Goal: Task Accomplishment & Management: Use online tool/utility

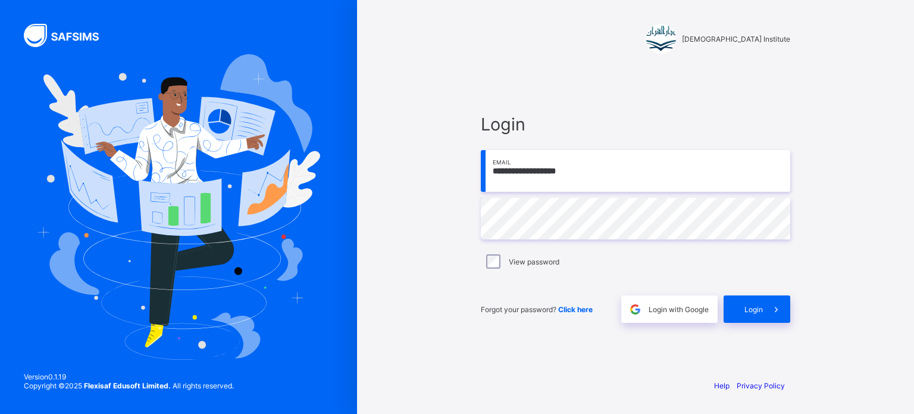
click at [703, 179] on input "**********" at bounding box center [635, 171] width 309 height 42
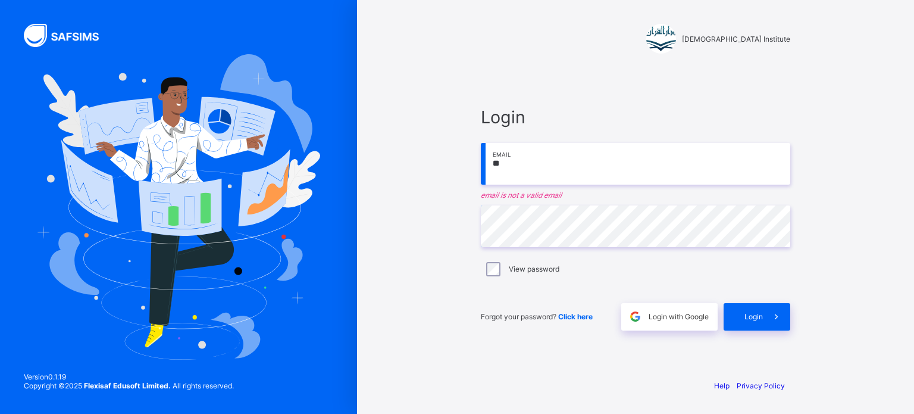
type input "*"
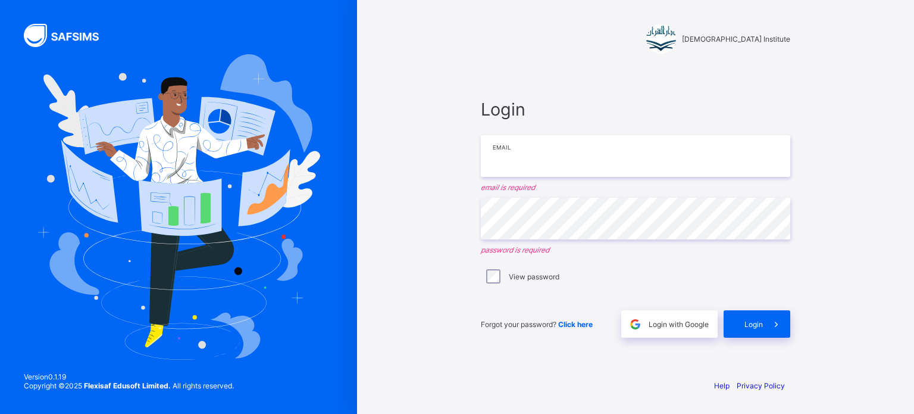
click at [641, 163] on input "email" at bounding box center [635, 156] width 309 height 42
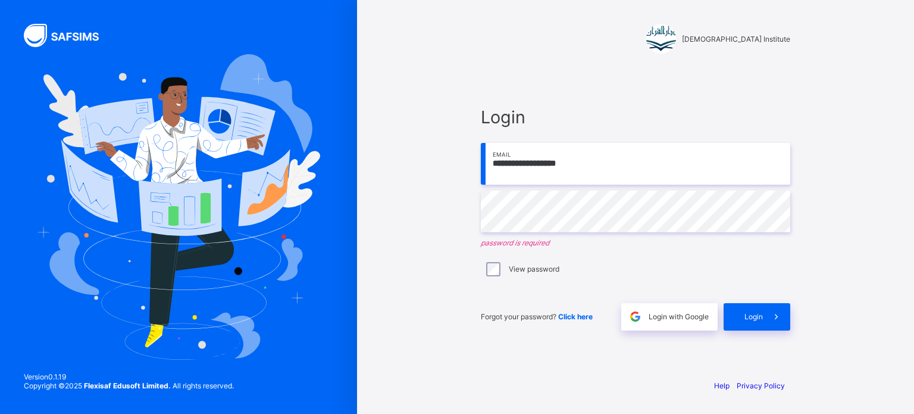
type input "**********"
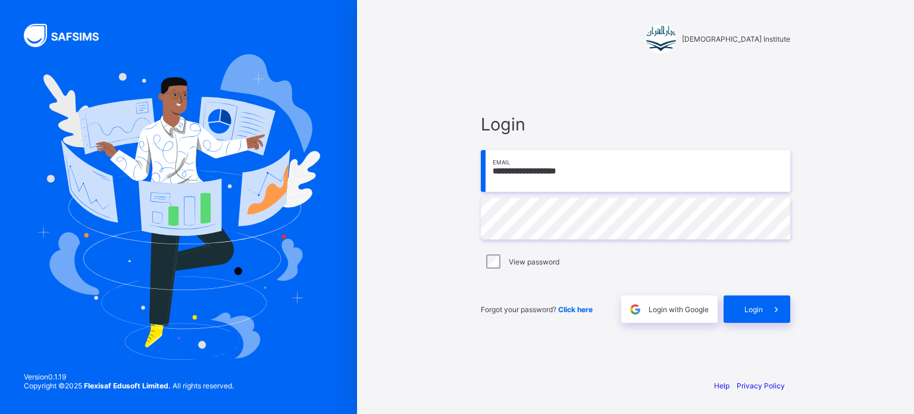
click at [754, 311] on span "Login" at bounding box center [753, 309] width 18 height 9
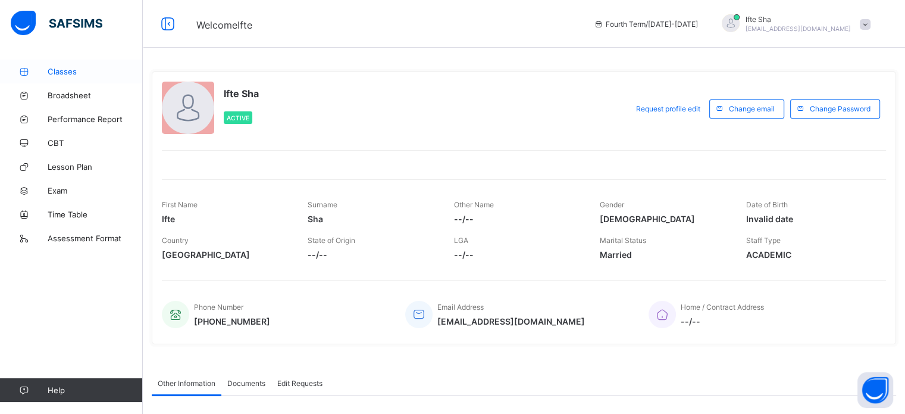
click at [45, 62] on link "Classes" at bounding box center [71, 72] width 143 height 24
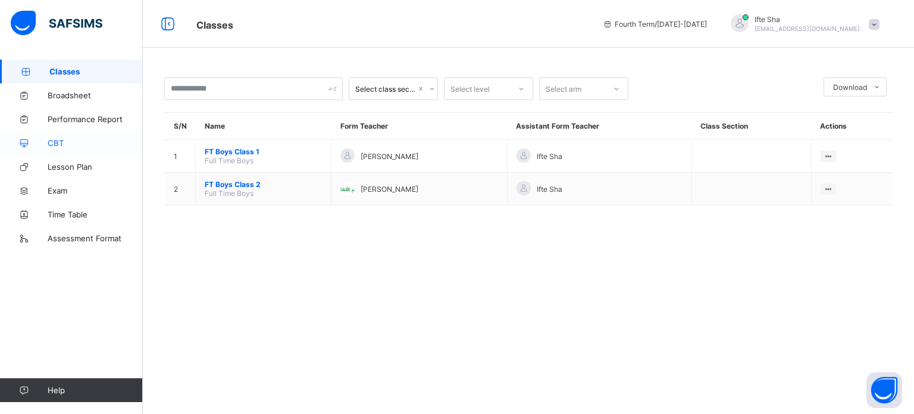
click at [57, 148] on link "CBT" at bounding box center [71, 143] width 143 height 24
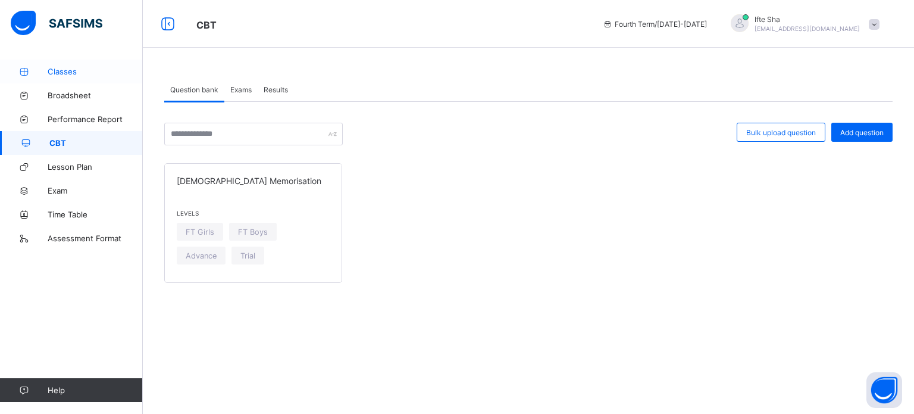
click at [86, 61] on link "Classes" at bounding box center [71, 72] width 143 height 24
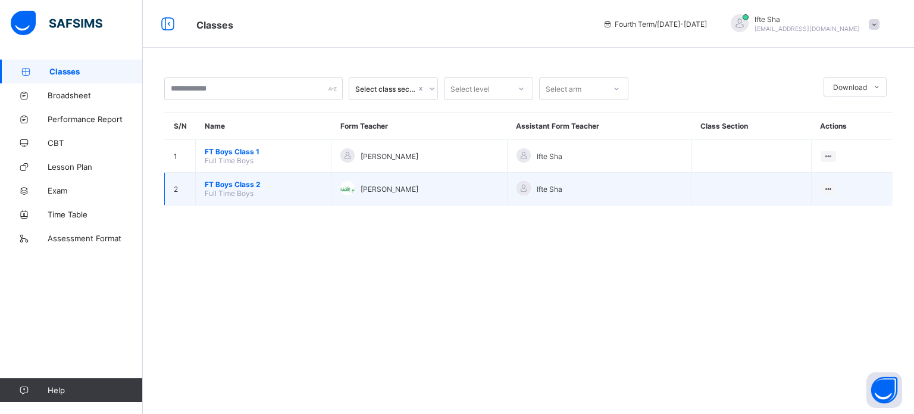
click at [219, 180] on span "FT Boys Class 2" at bounding box center [263, 184] width 117 height 9
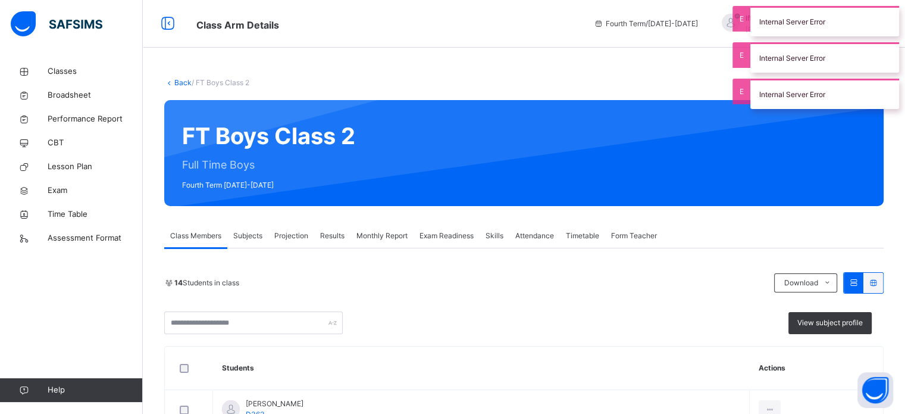
click at [296, 231] on span "Projection" at bounding box center [291, 235] width 34 height 11
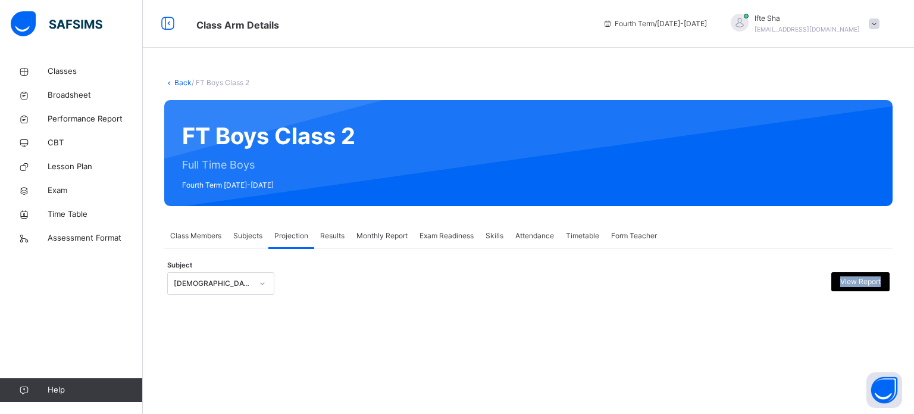
drag, startPoint x: 364, startPoint y: 335, endPoint x: 277, endPoint y: 286, distance: 100.2
click at [277, 286] on div "Back / FT Boys Class 2 FT Boys Class 2 Full Time Boys Fourth Term 2024-2025 Cla…" at bounding box center [528, 198] width 771 height 277
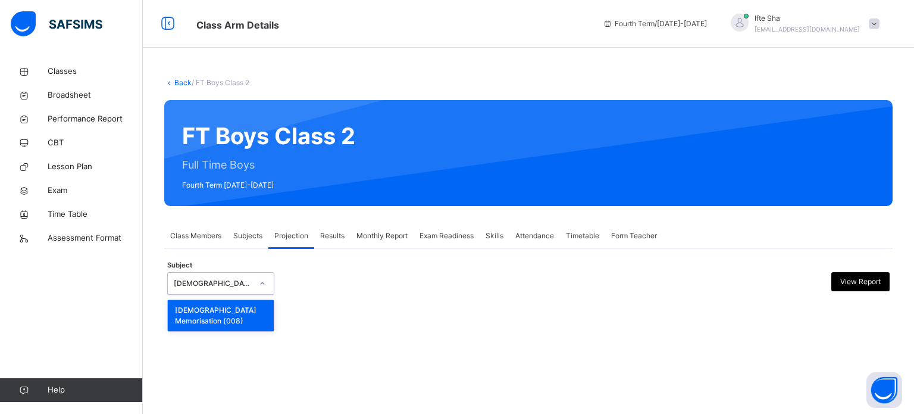
drag, startPoint x: 236, startPoint y: 284, endPoint x: 226, endPoint y: 311, distance: 28.1
click at [226, 295] on div "option Quran Memorisation (008) focused, 1 of 1. 1 result available. Use Up and…" at bounding box center [220, 283] width 107 height 23
click at [226, 311] on div "Quran Memorisation (008)" at bounding box center [221, 315] width 106 height 31
click at [256, 279] on div at bounding box center [262, 283] width 20 height 19
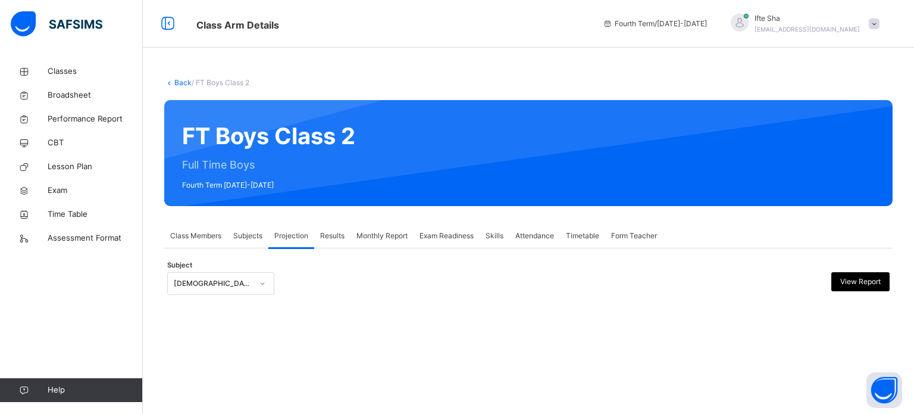
click at [243, 321] on div "Back / FT Boys Class 2 FT Boys Class 2 Full Time Boys Fourth Term 2024-2025 Cla…" at bounding box center [528, 198] width 771 height 277
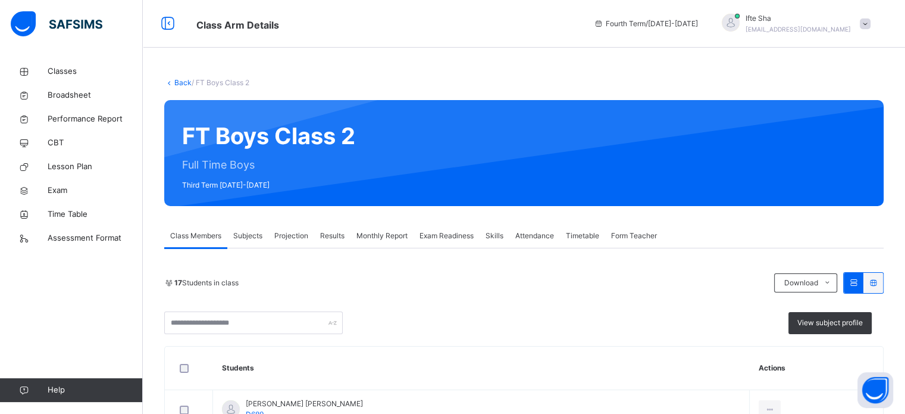
click at [311, 42] on div "Class Arm Details Fourth Term / 2024-2025 Ifte Sha ifisk313@gmail.com" at bounding box center [452, 24] width 905 height 48
click at [610, 78] on div "Back / FT Boys Class 2" at bounding box center [523, 82] width 719 height 11
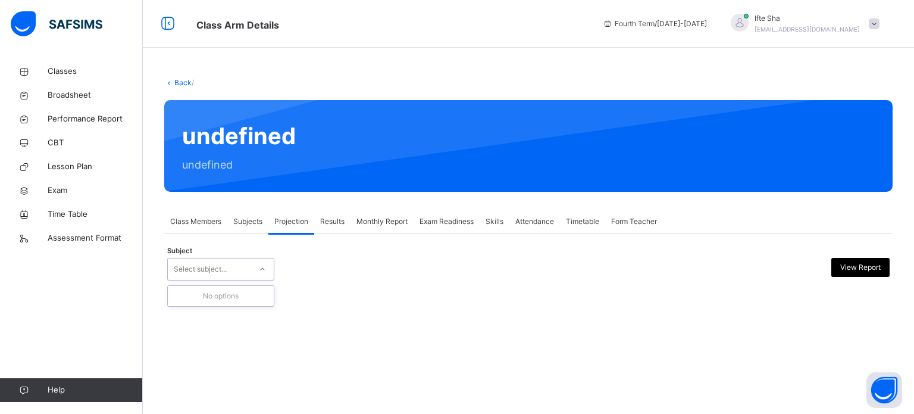
click at [237, 268] on div "Select subject..." at bounding box center [209, 269] width 83 height 18
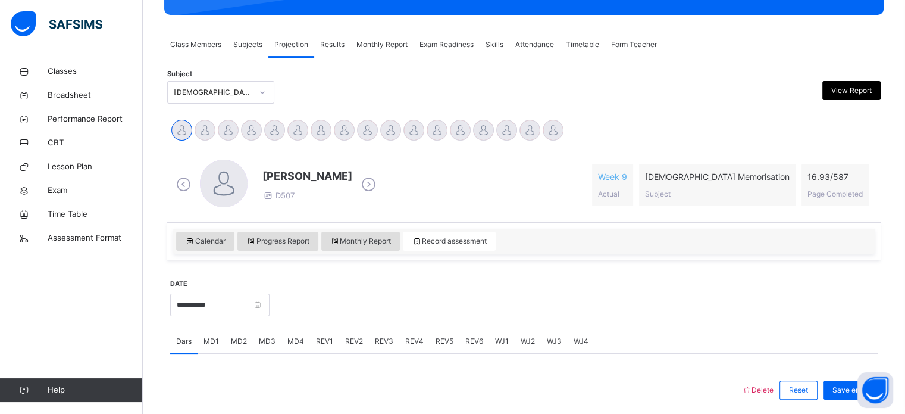
scroll to position [190, 0]
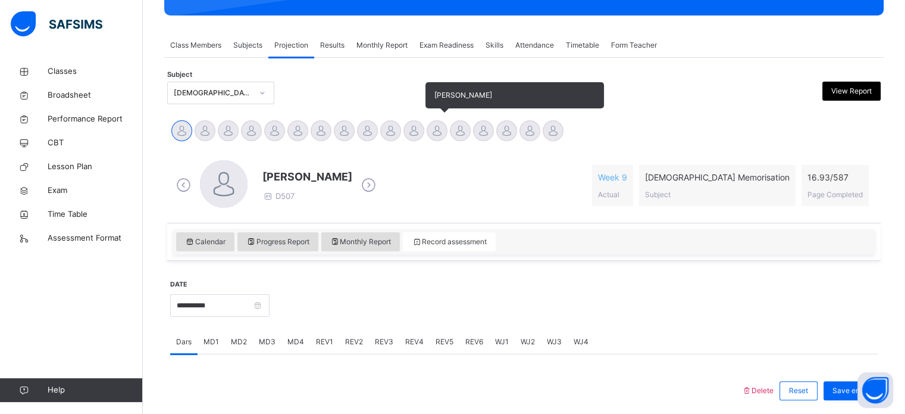
click at [437, 129] on div at bounding box center [437, 130] width 21 height 21
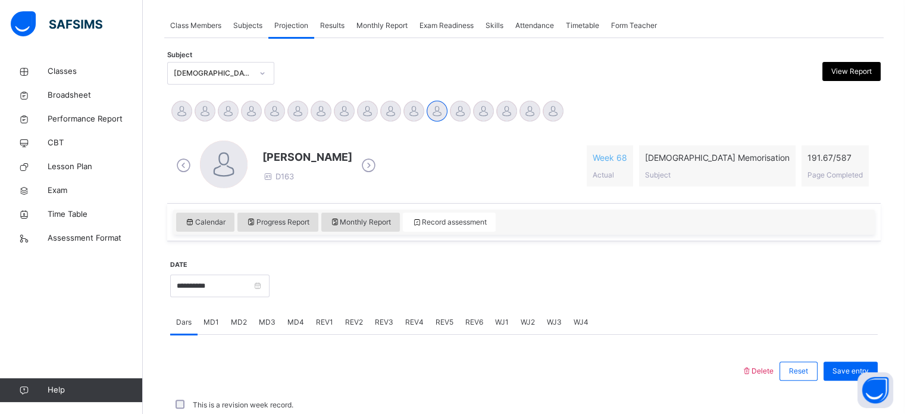
scroll to position [480, 0]
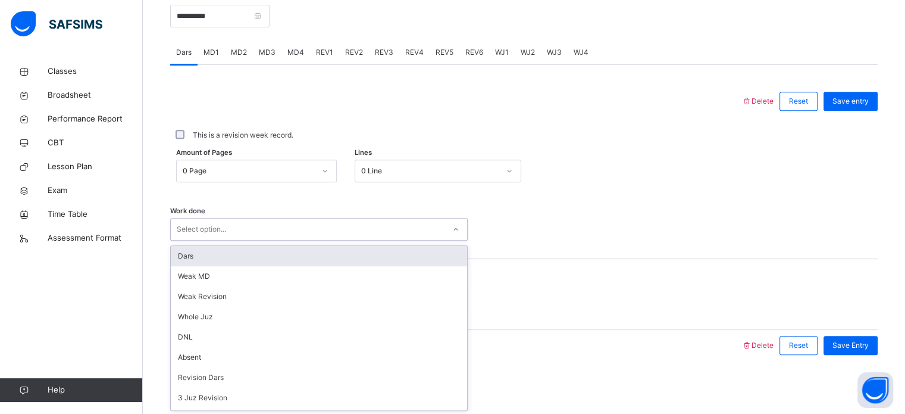
click at [237, 234] on div "Select option..." at bounding box center [308, 229] width 274 height 18
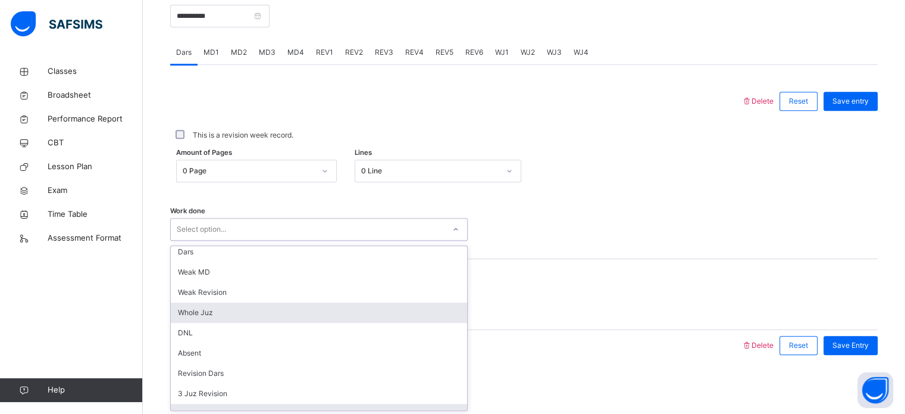
scroll to position [24, 0]
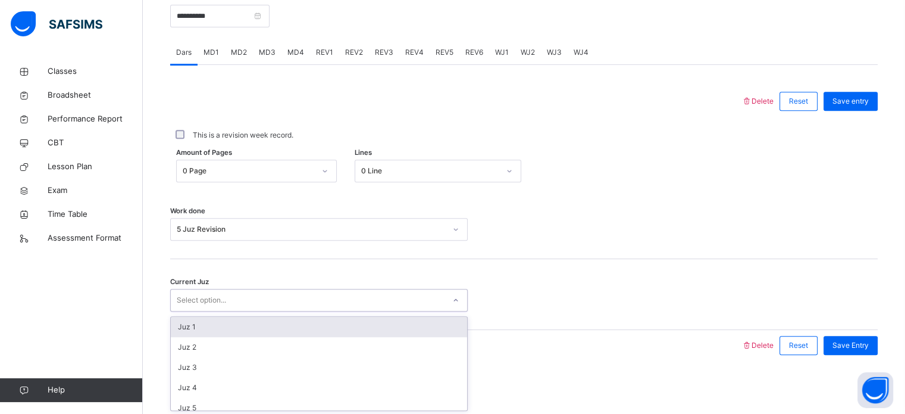
click at [201, 306] on div "Select option..." at bounding box center [201, 300] width 49 height 23
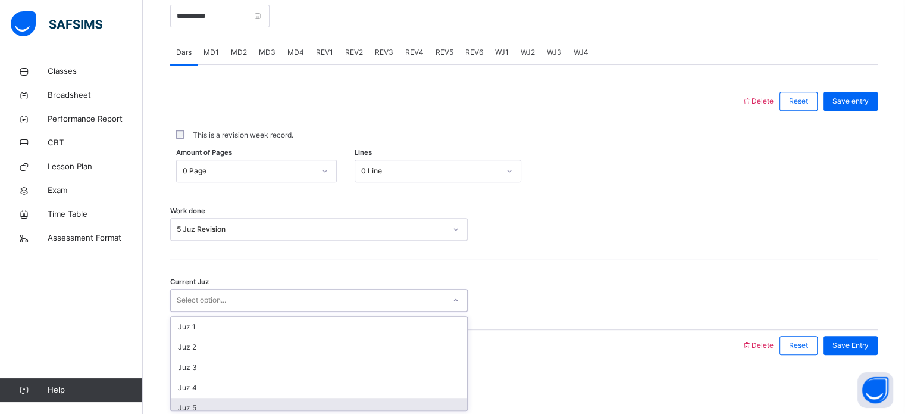
scroll to position [35, 0]
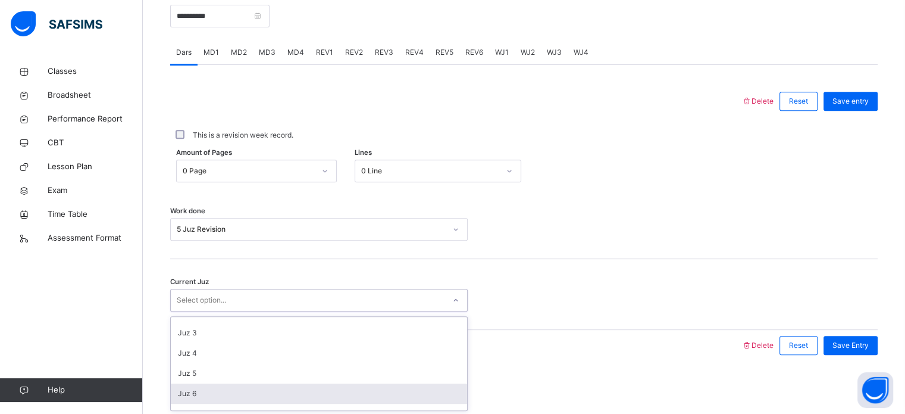
click at [190, 385] on div "Juz 6" at bounding box center [319, 393] width 296 height 20
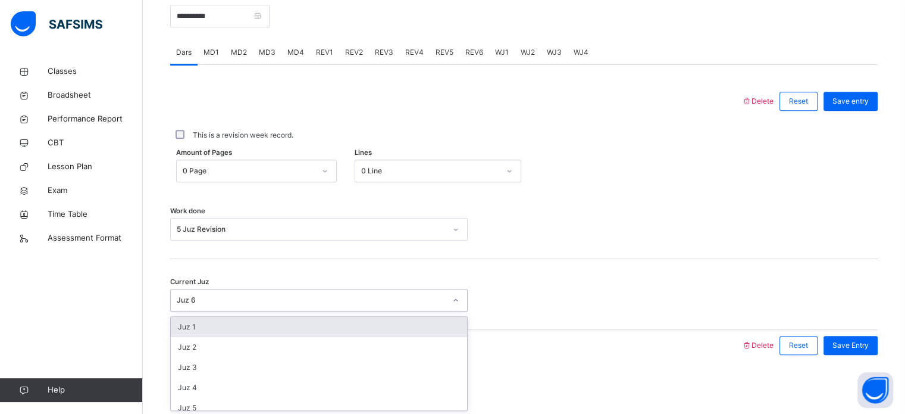
click at [243, 301] on div "Juz 6" at bounding box center [311, 300] width 269 height 11
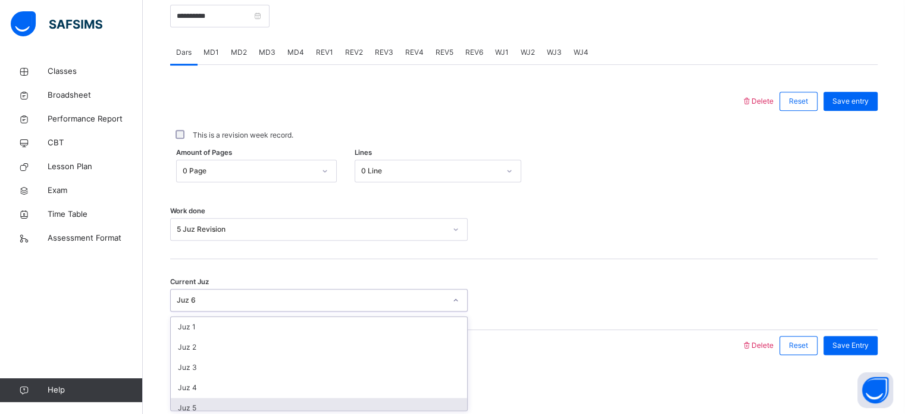
click at [221, 403] on div "Juz 5" at bounding box center [319, 407] width 296 height 20
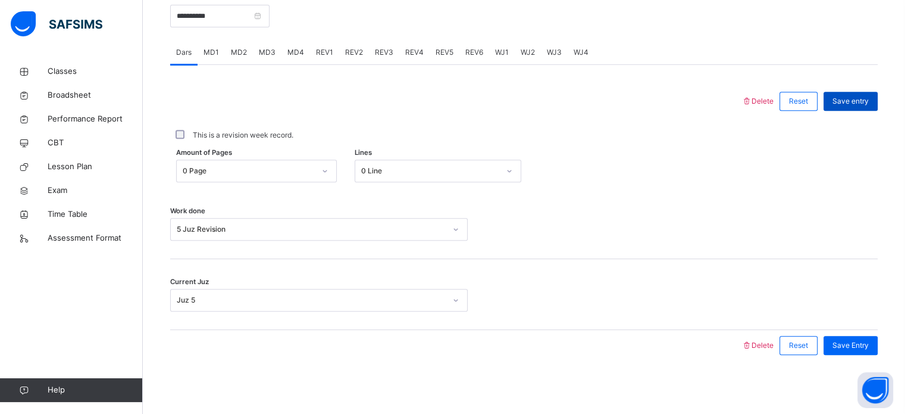
click at [861, 100] on span "Save entry" at bounding box center [850, 101] width 36 height 11
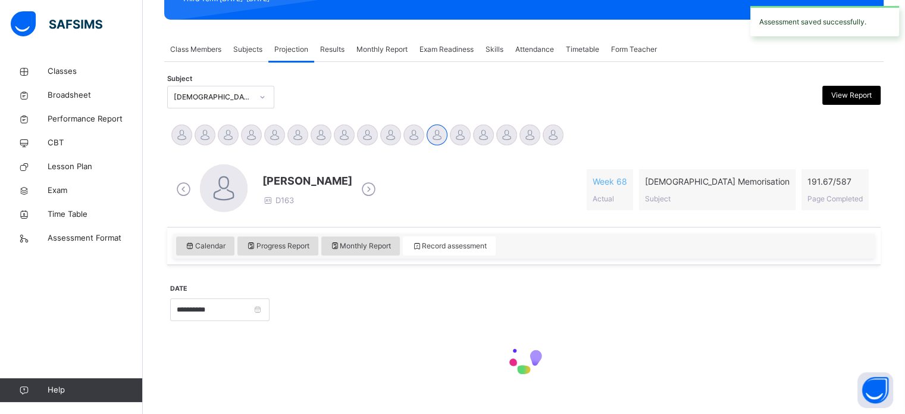
scroll to position [162, 0]
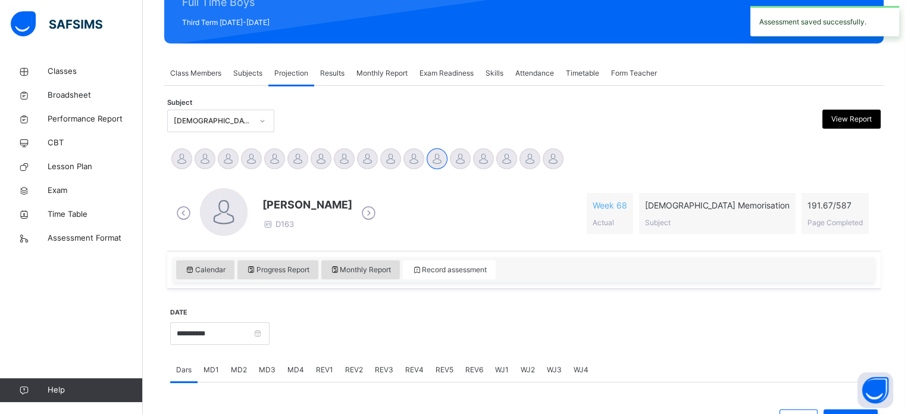
click at [452, 76] on span "Exam Readiness" at bounding box center [446, 73] width 54 height 11
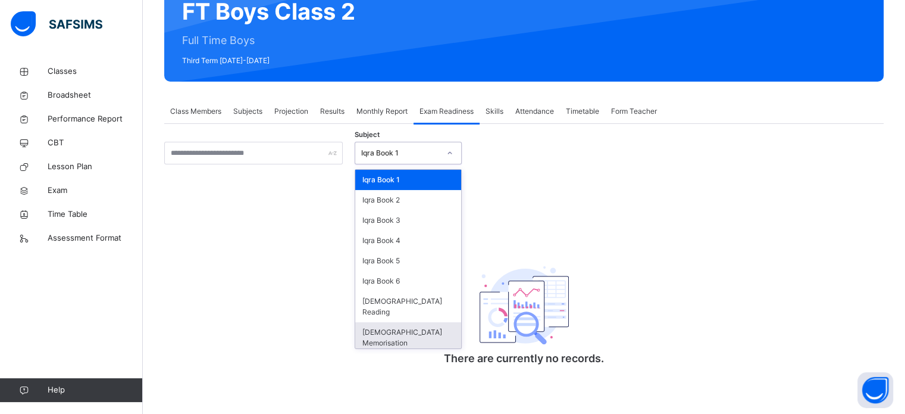
drag, startPoint x: 431, startPoint y: 154, endPoint x: 367, endPoint y: 331, distance: 188.2
click at [367, 331] on div "Subject option [DEMOGRAPHIC_DATA] Memorisation focused, 8 of 8. 8 results avail…" at bounding box center [523, 263] width 719 height 242
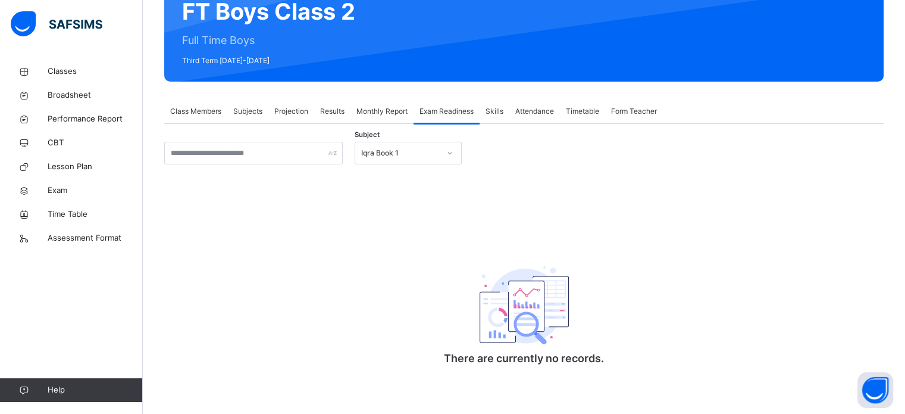
click at [367, 331] on div "There are currently no records." at bounding box center [523, 308] width 719 height 151
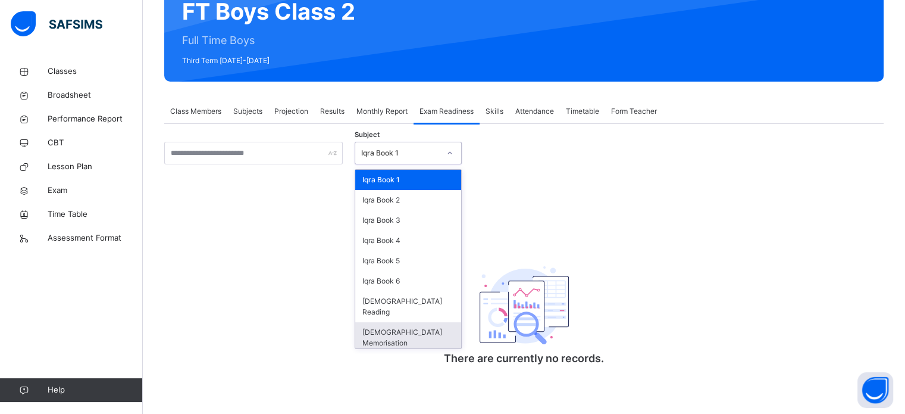
drag, startPoint x: 408, startPoint y: 147, endPoint x: 376, endPoint y: 318, distance: 173.7
click at [376, 164] on div "option [DEMOGRAPHIC_DATA] Memorisation focused, 8 of 8. 8 results available. Us…" at bounding box center [408, 153] width 107 height 23
click at [376, 322] on div "[DEMOGRAPHIC_DATA] Memorisation" at bounding box center [408, 337] width 106 height 31
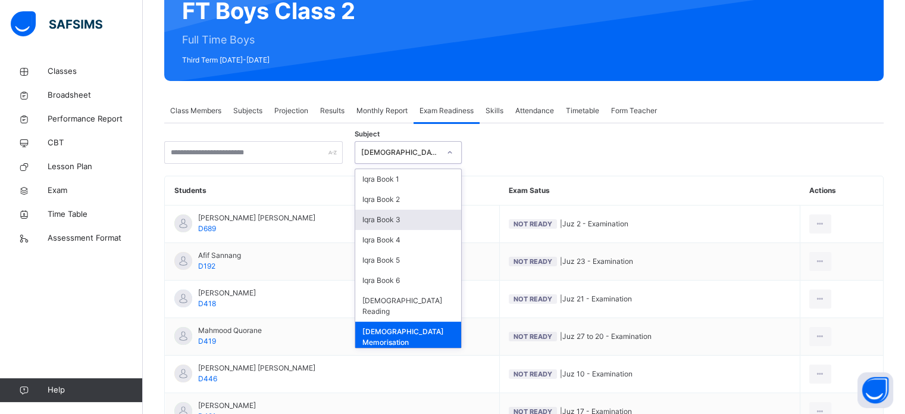
click at [619, 163] on div "Subject option [DEMOGRAPHIC_DATA] Memorisation, selected. option Iqra Book 3 fo…" at bounding box center [523, 152] width 719 height 23
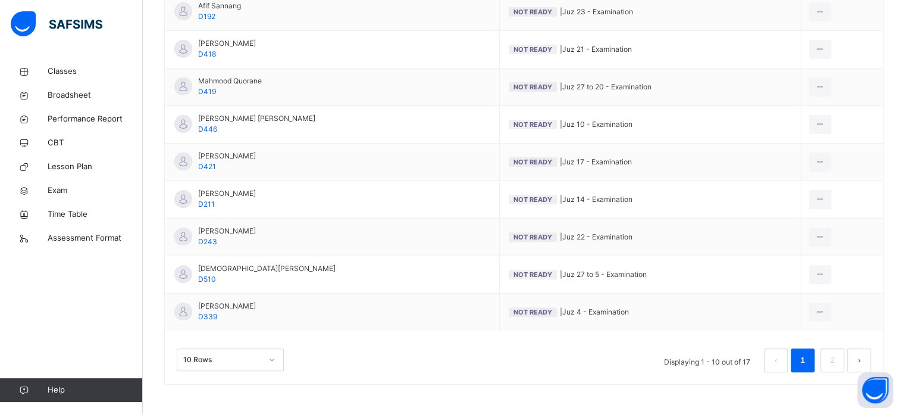
scroll to position [397, 0]
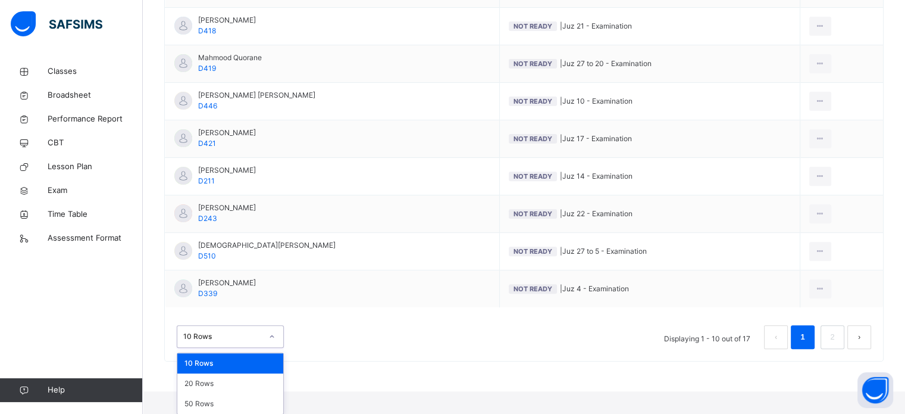
click at [188, 347] on div "option 10 Rows focused, 1 of 3. 3 results available. Use Up and Down to choose …" at bounding box center [230, 336] width 107 height 23
click at [193, 388] on div "20 Rows" at bounding box center [230, 383] width 106 height 20
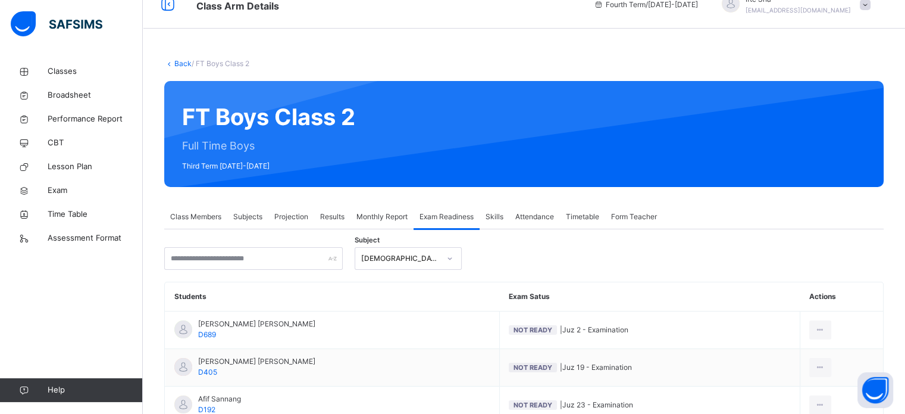
scroll to position [0, 0]
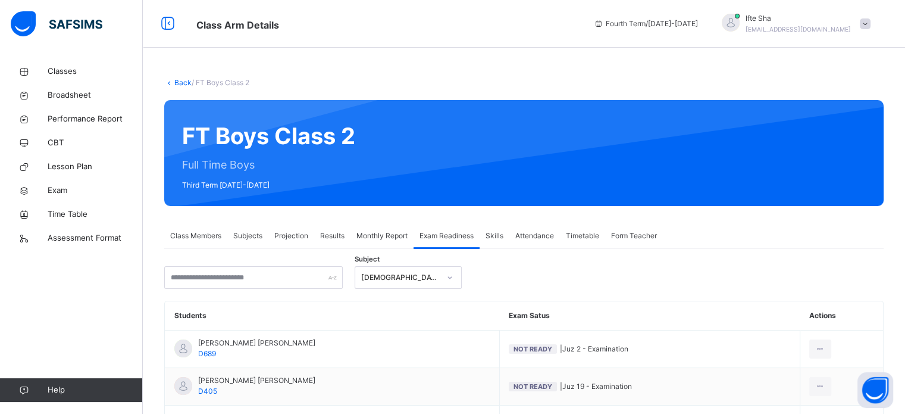
click at [292, 230] on div "Projection" at bounding box center [291, 236] width 46 height 24
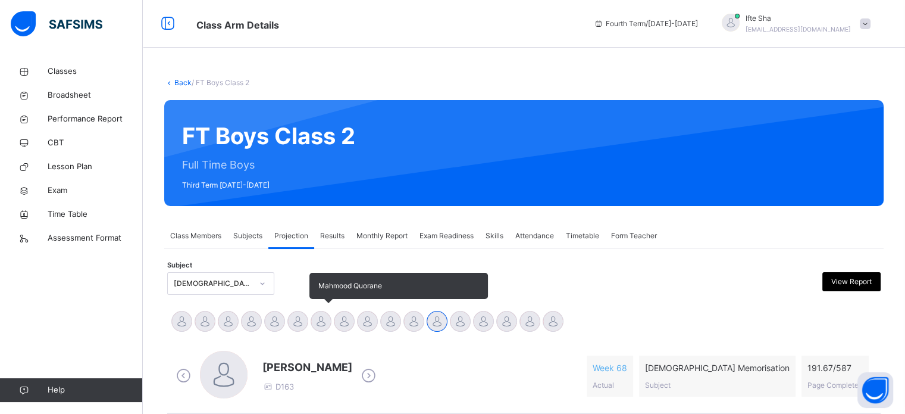
click at [327, 314] on div at bounding box center [321, 321] width 21 height 21
